Goal: Information Seeking & Learning: Learn about a topic

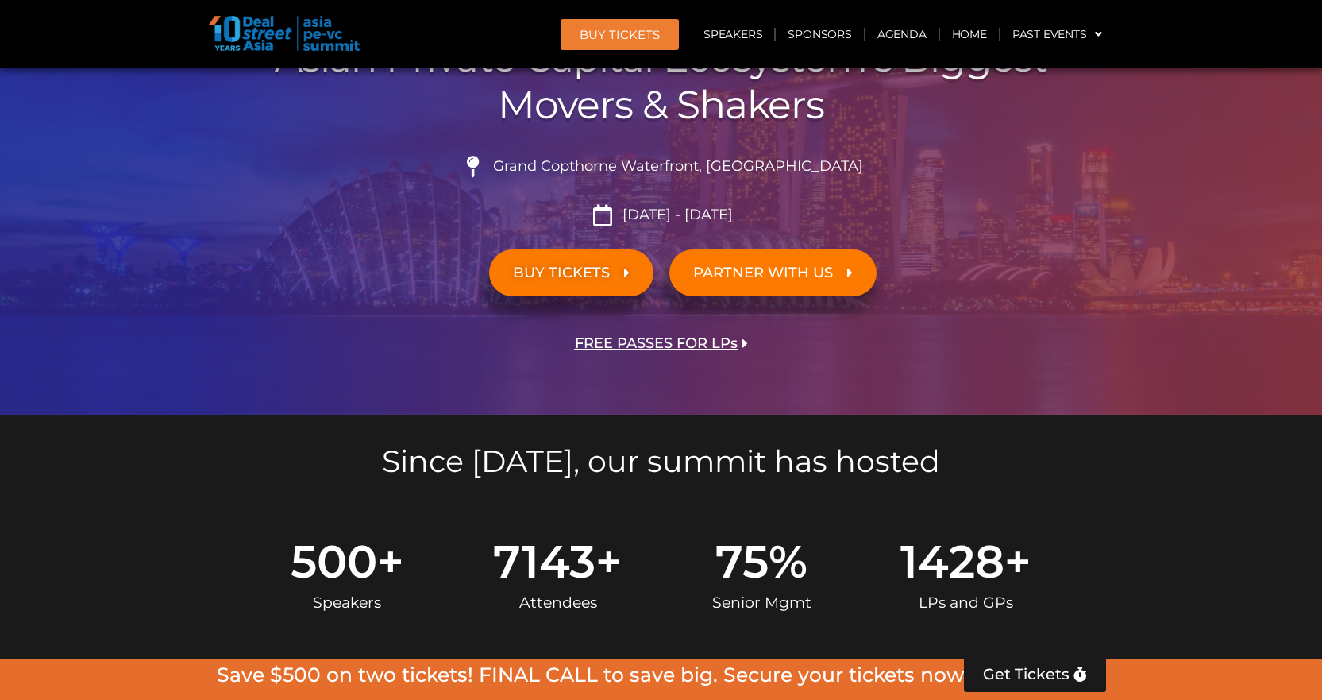
scroll to position [794, 0]
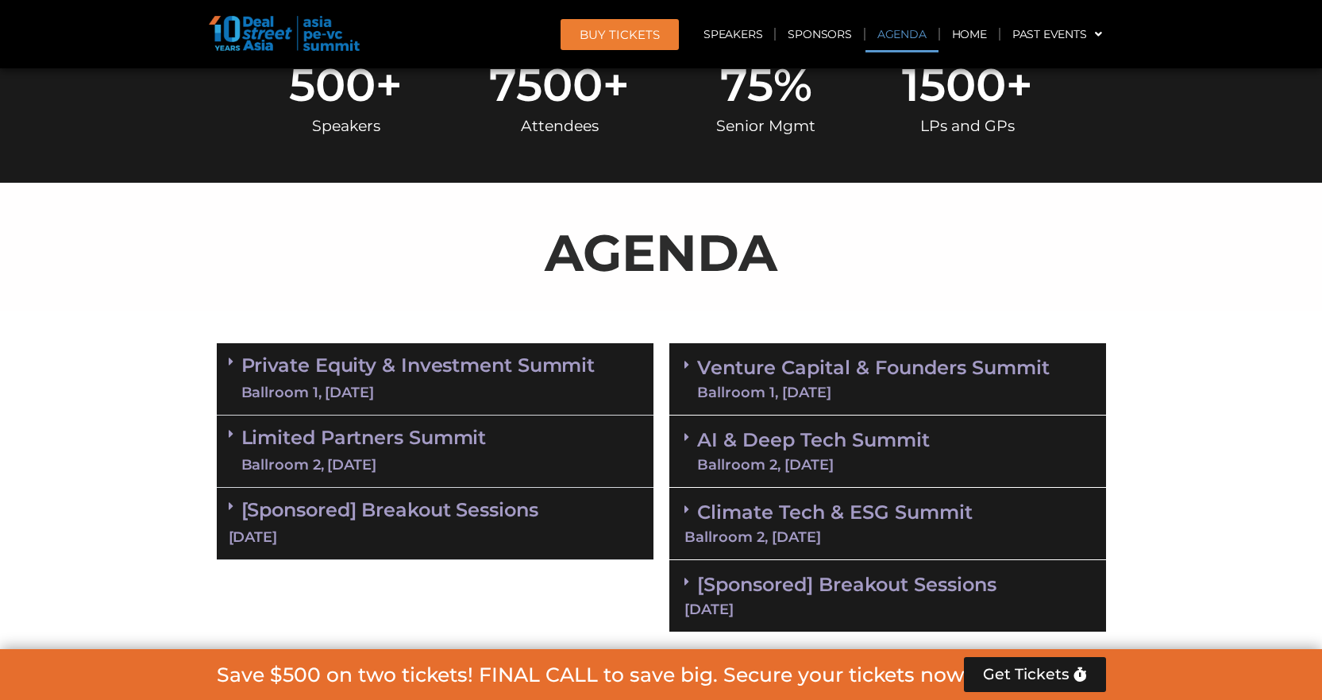
click at [590, 365] on link "Private Equity & Investment Summit Ballroom 1, [DATE]" at bounding box center [418, 379] width 354 height 48
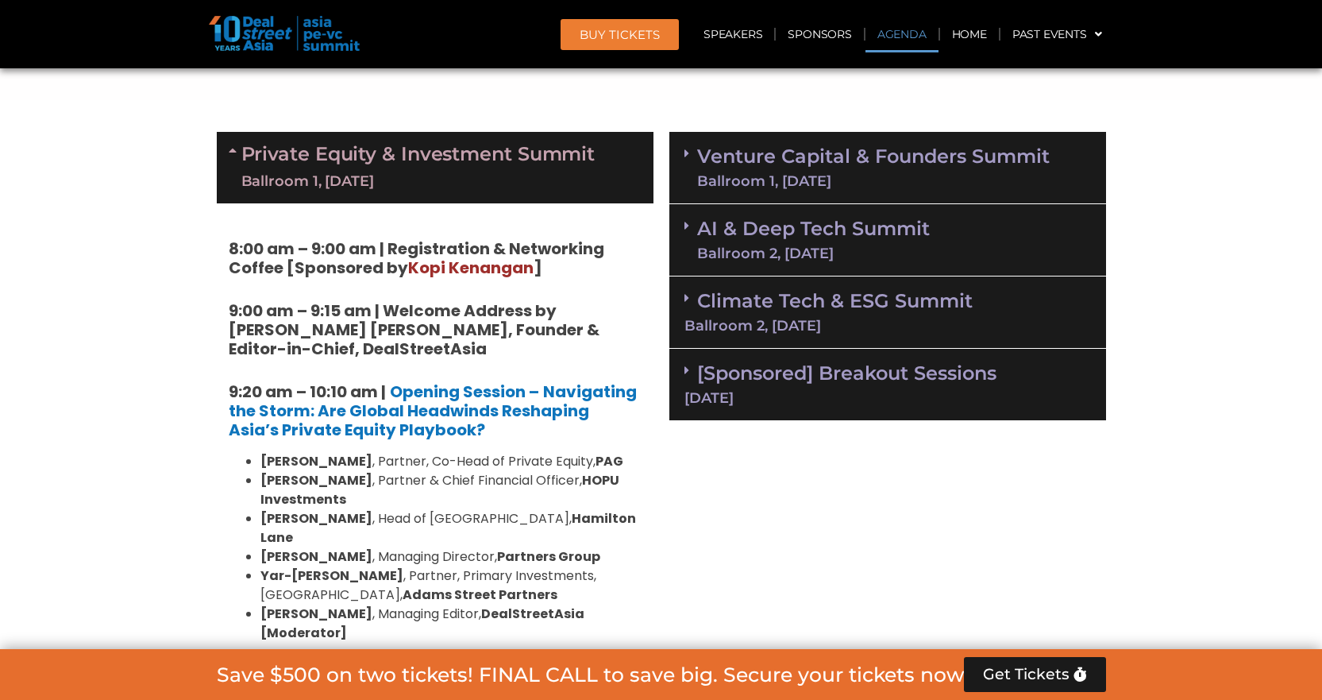
scroll to position [1033, 0]
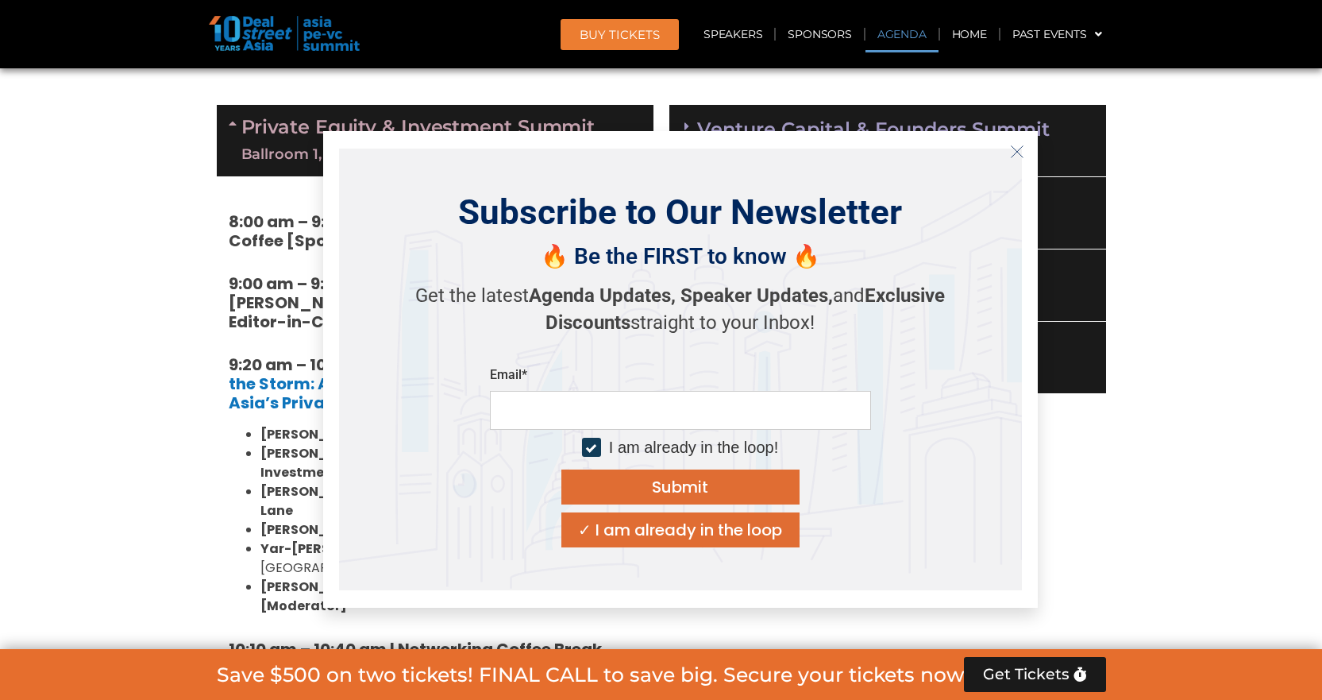
click at [1013, 145] on icon "Close" at bounding box center [1017, 152] width 14 height 14
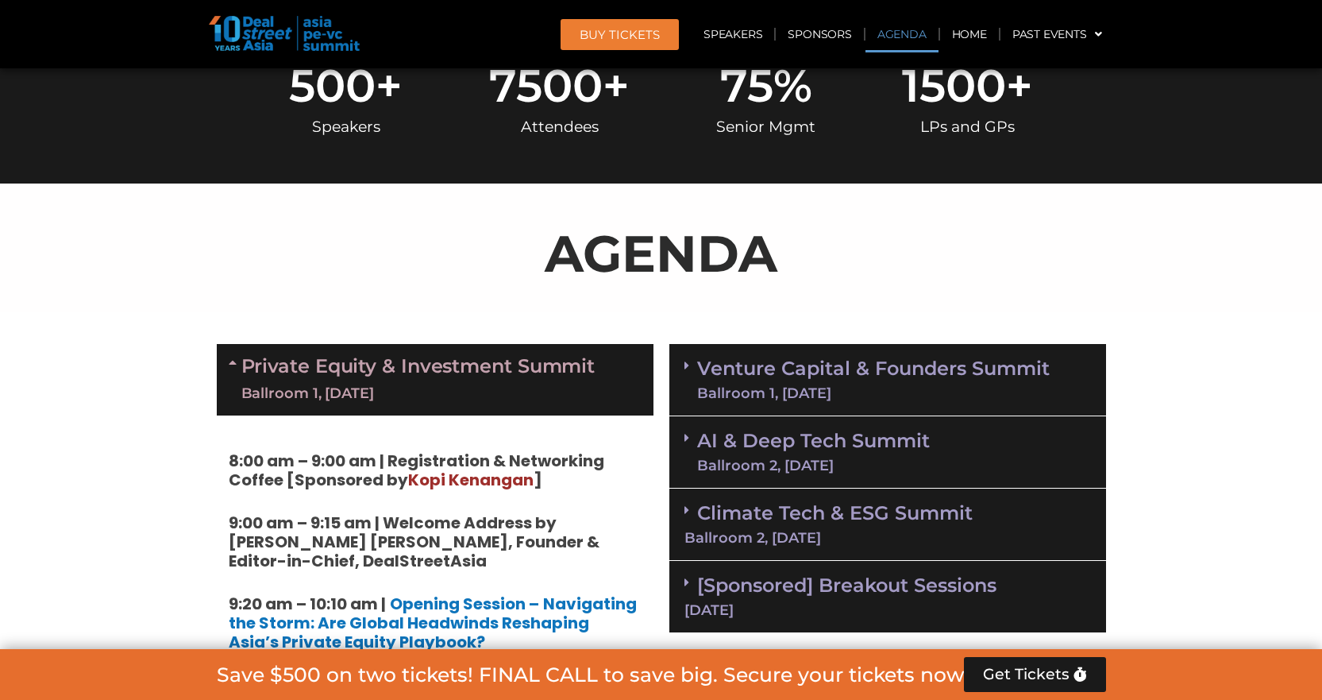
scroll to position [794, 0]
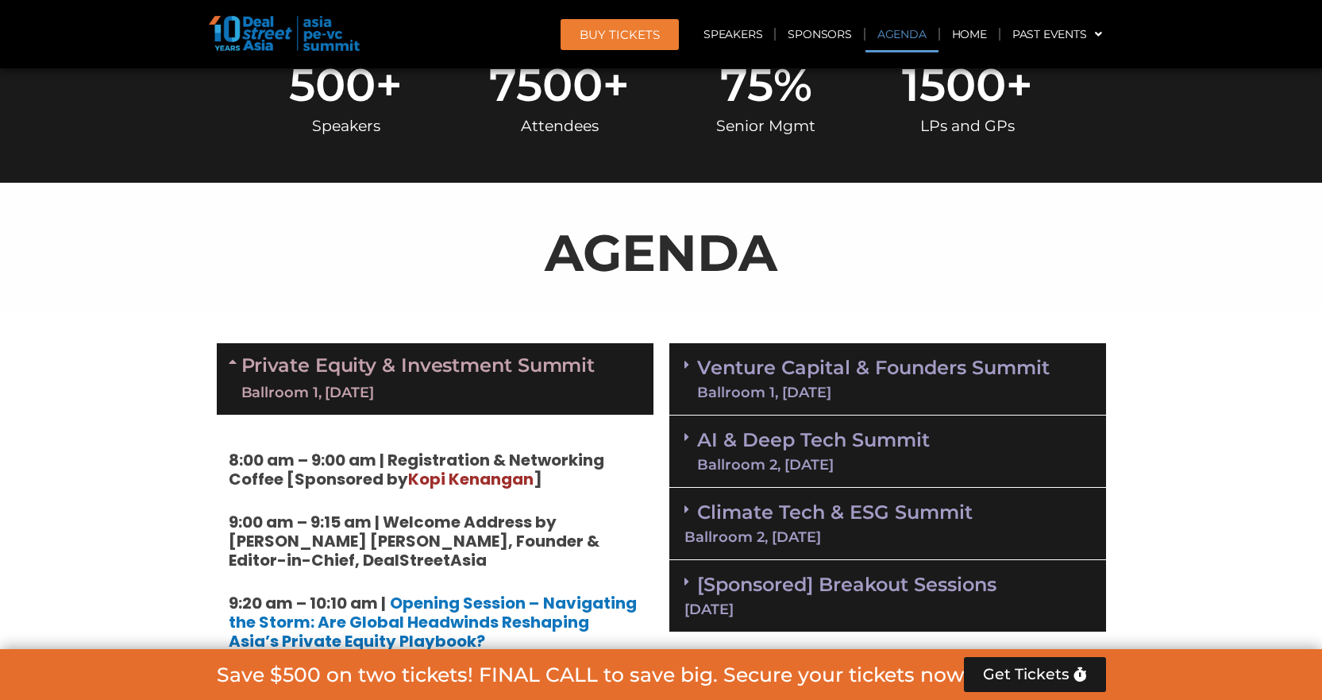
click at [987, 349] on div "Venture Capital & Founders​ Summit Ballroom 1, [DATE]" at bounding box center [888, 379] width 437 height 72
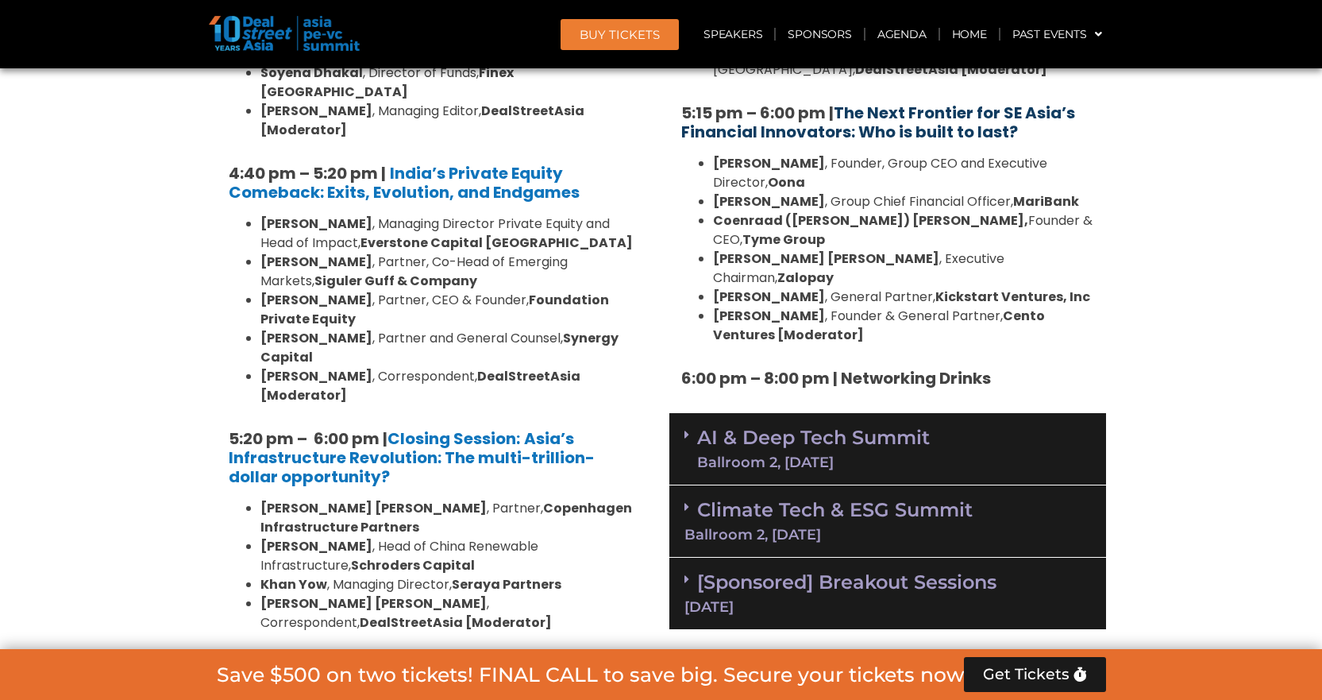
scroll to position [3098, 0]
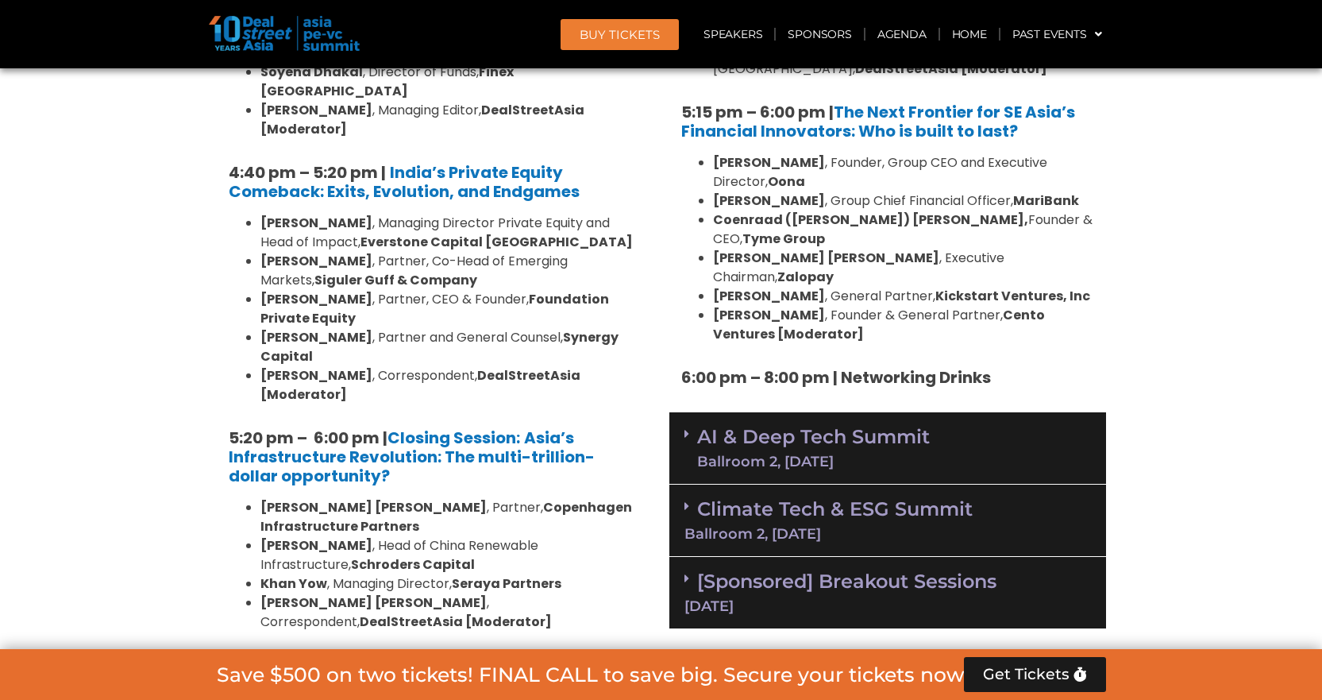
click at [903, 497] on link "Climate Tech & ESG Summit Ballroom 2, [DATE]" at bounding box center [888, 519] width 407 height 44
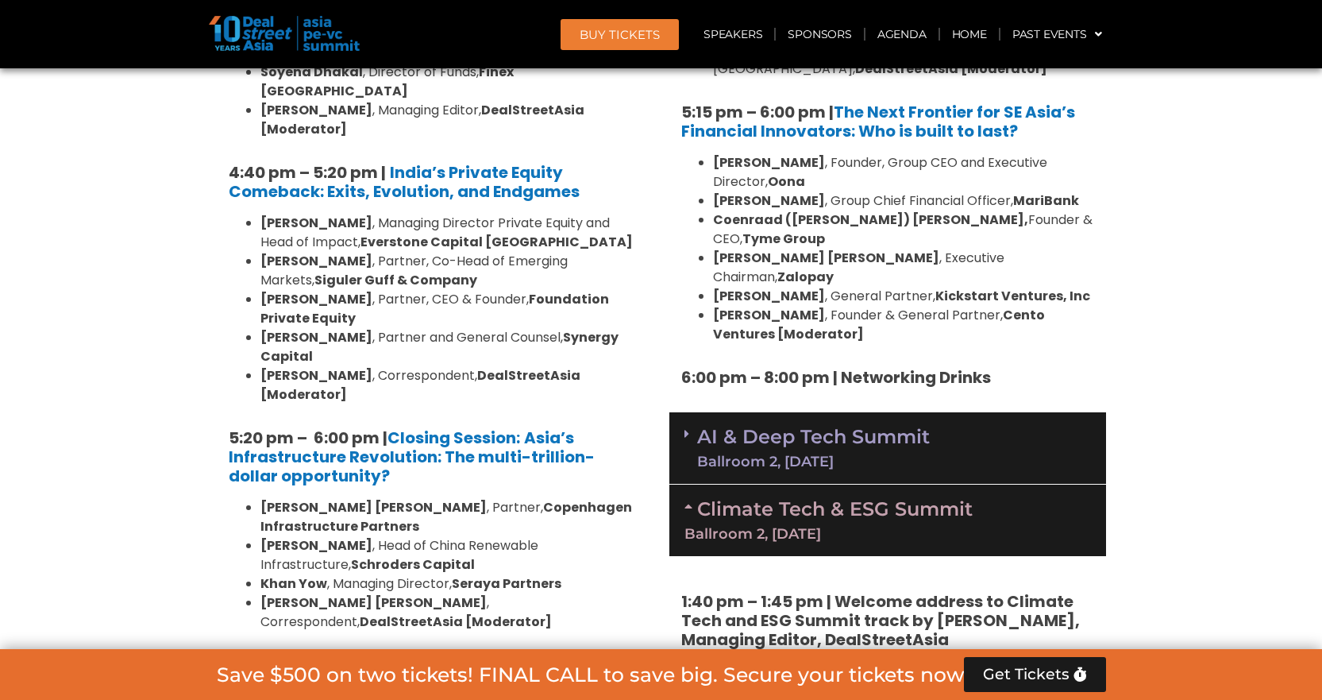
click at [920, 412] on div "AI & Deep Tech Summit Ballroom 2, [DATE]" at bounding box center [888, 448] width 437 height 72
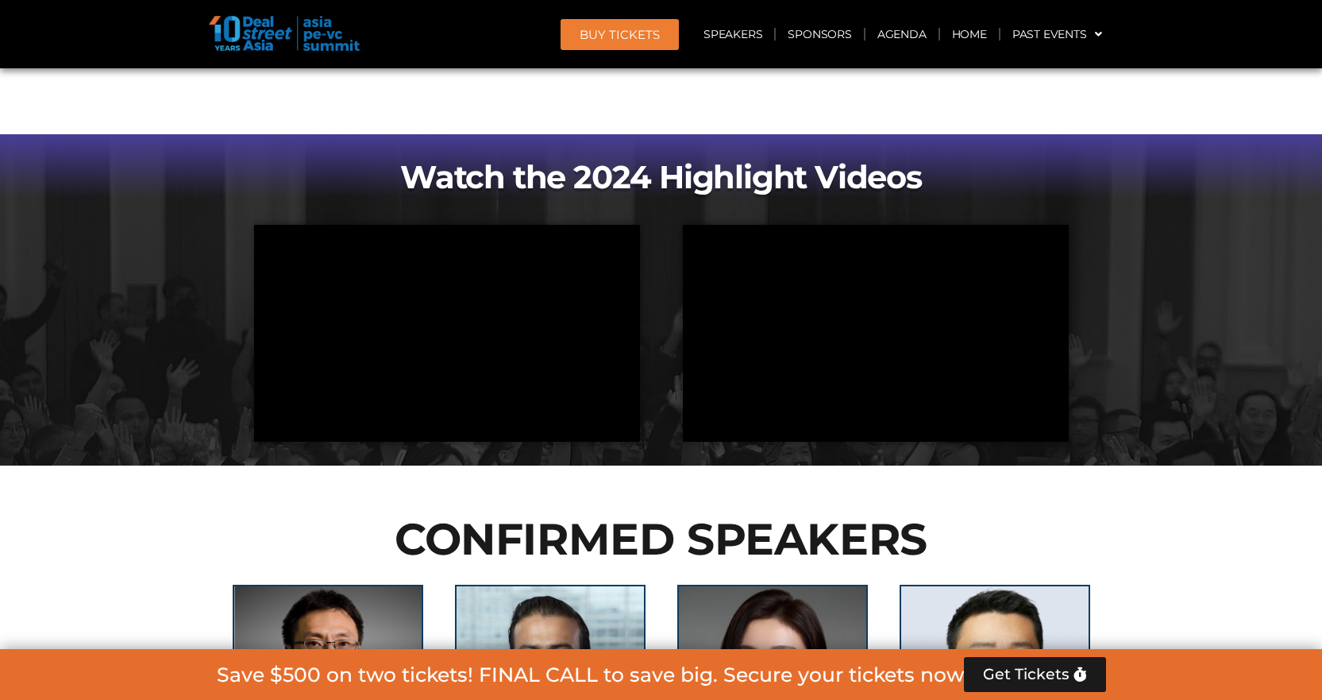
scroll to position [5878, 0]
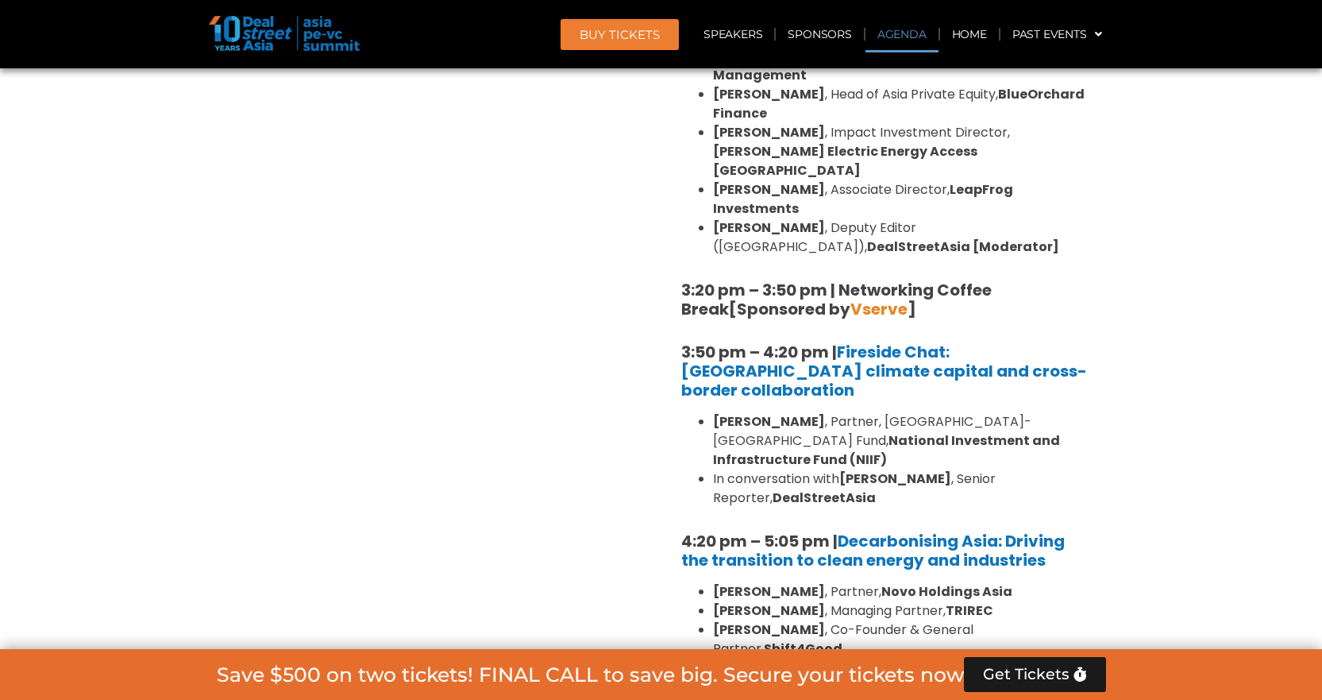
click at [918, 40] on link "Agenda" at bounding box center [902, 34] width 73 height 37
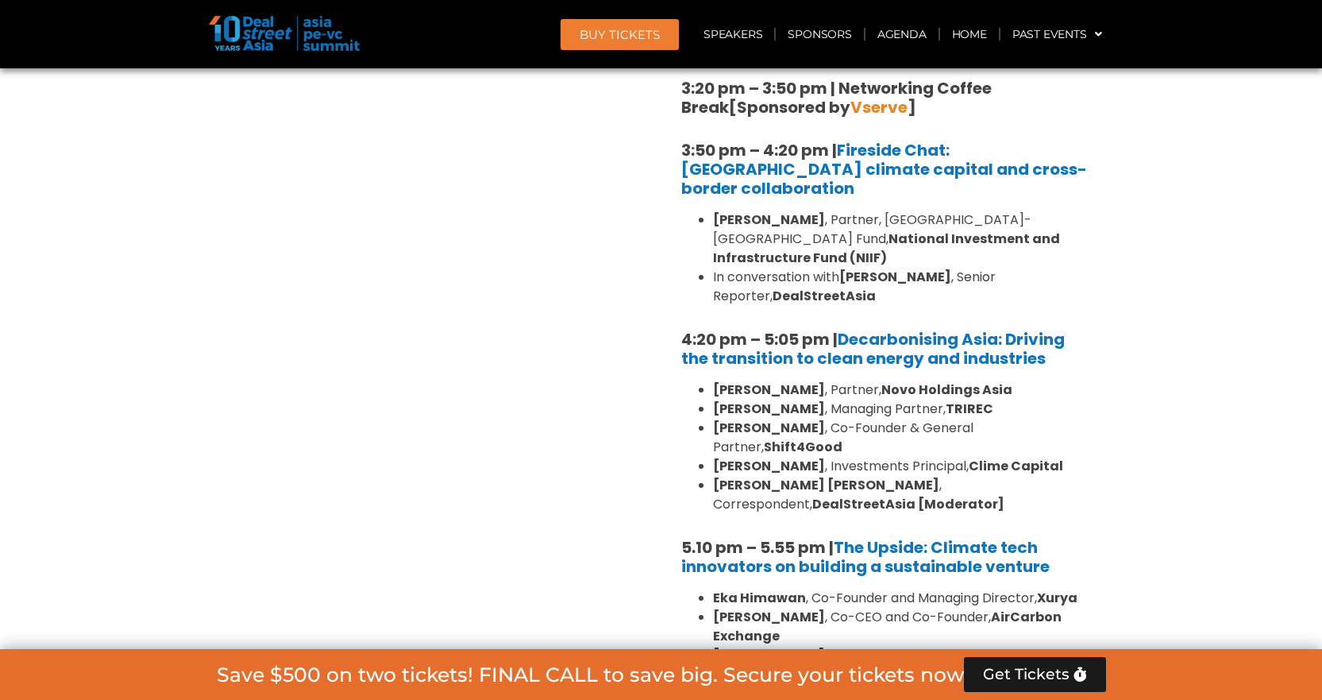
scroll to position [5126, 0]
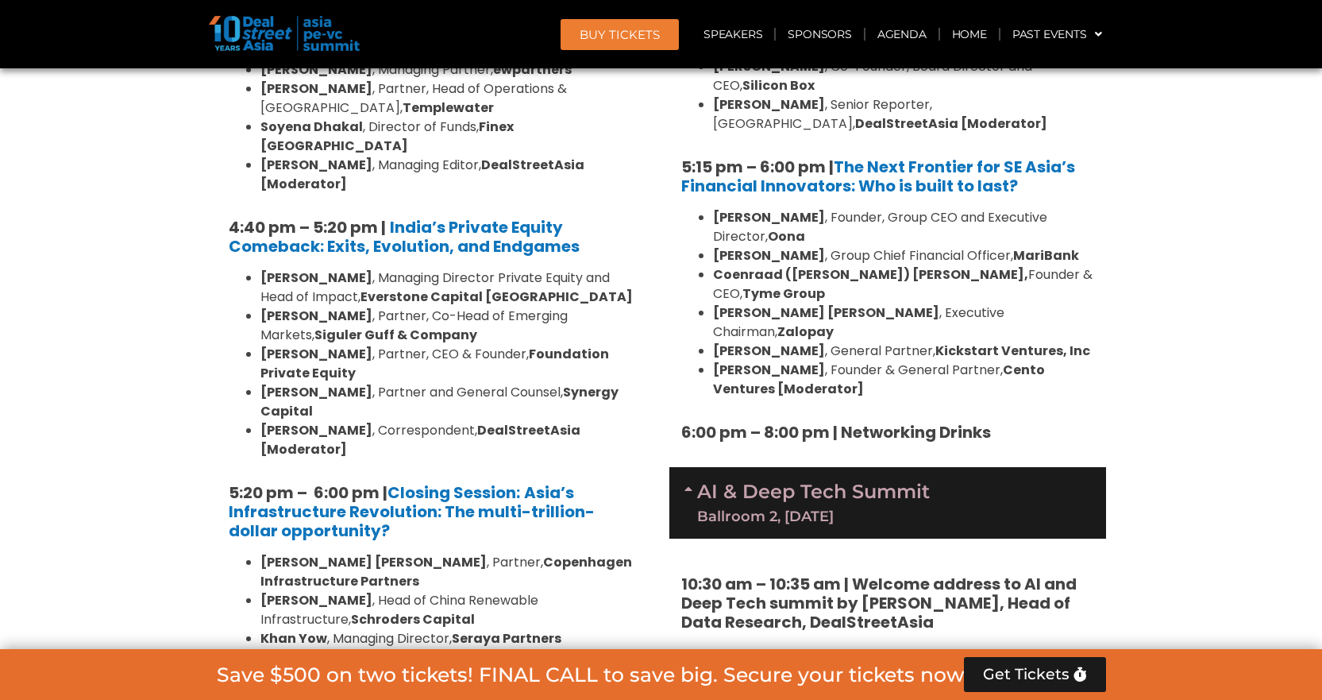
scroll to position [3061, 0]
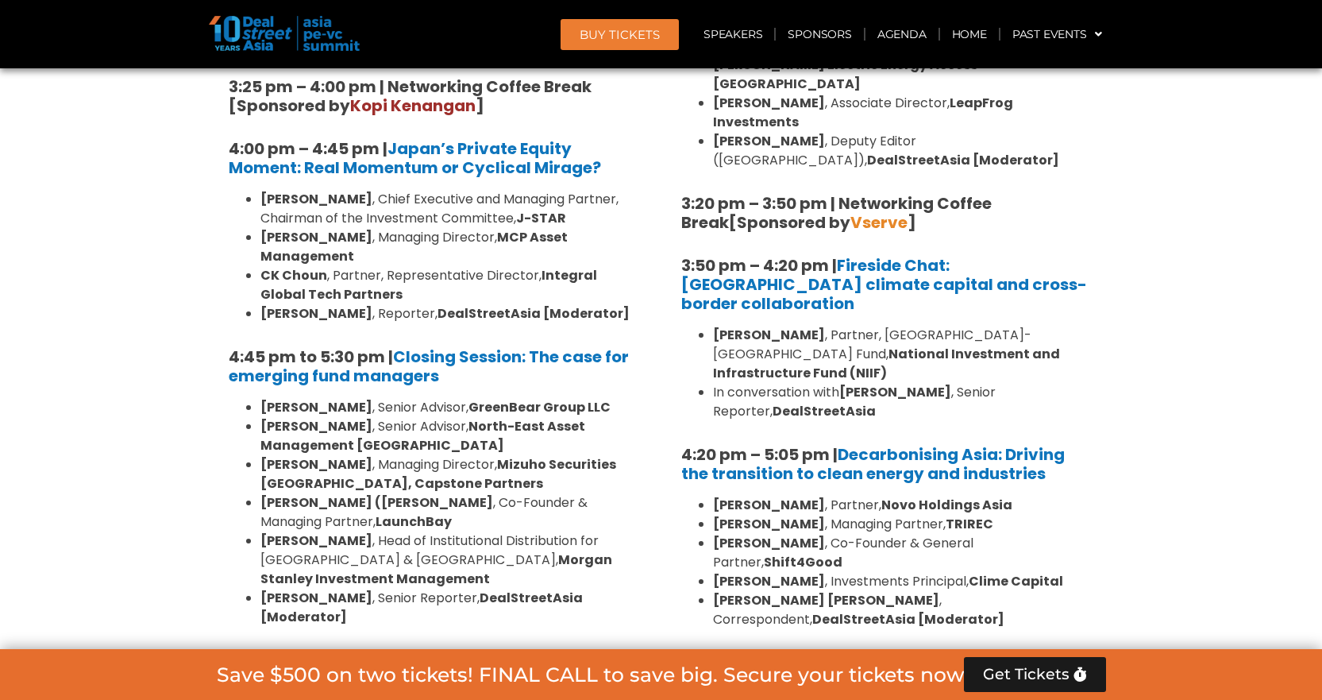
scroll to position [5047, 0]
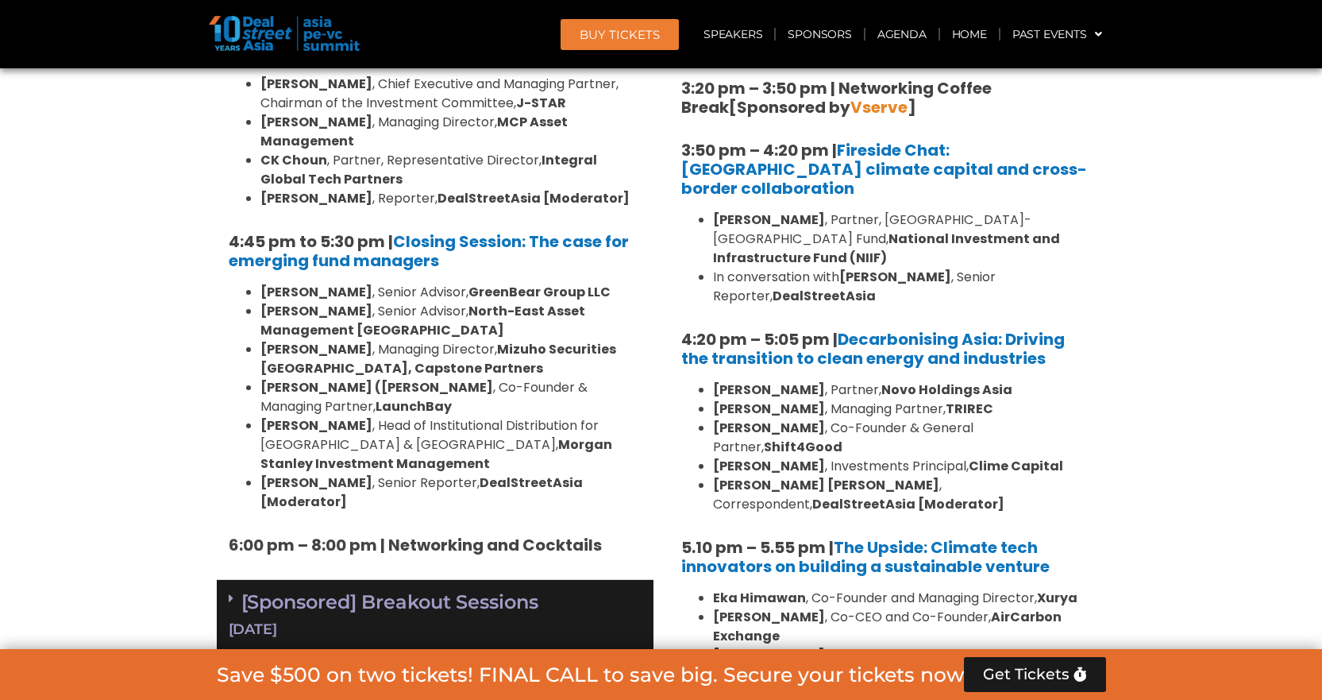
click at [225, 580] on div "[Sponsored] Breakout Sessions [DATE]" at bounding box center [435, 616] width 437 height 72
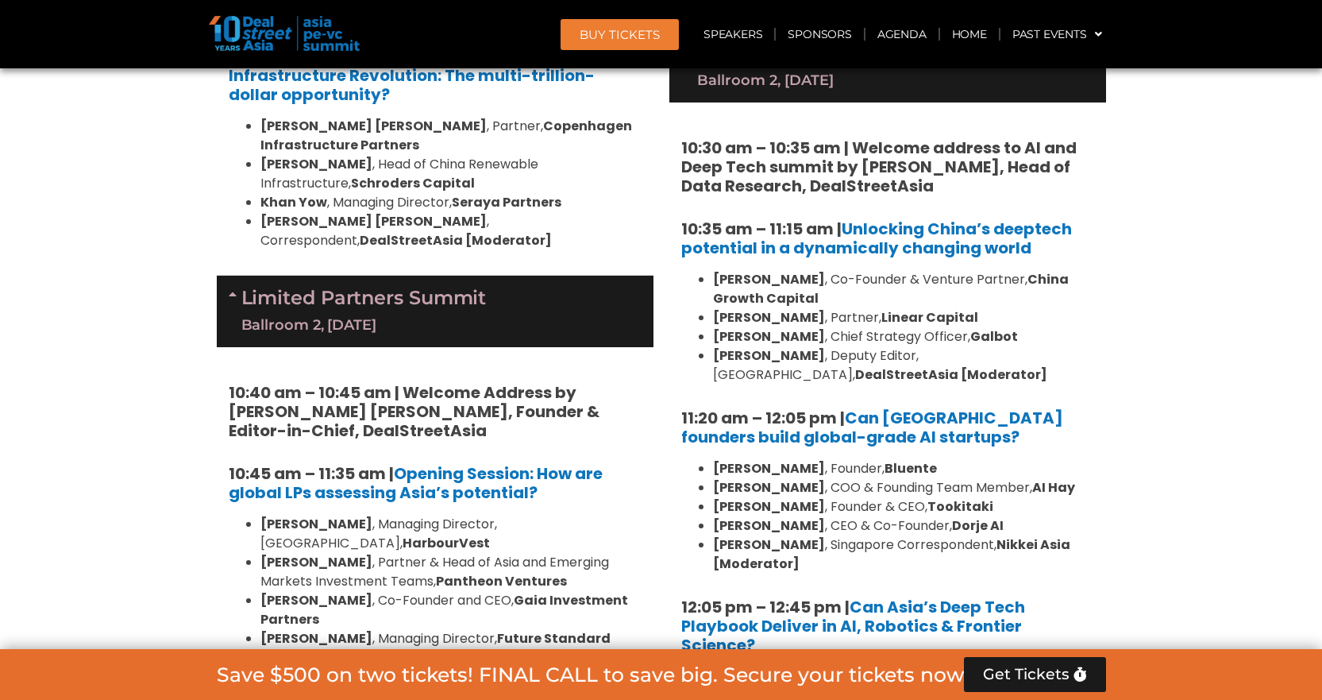
scroll to position [3458, 0]
